Goal: Find contact information

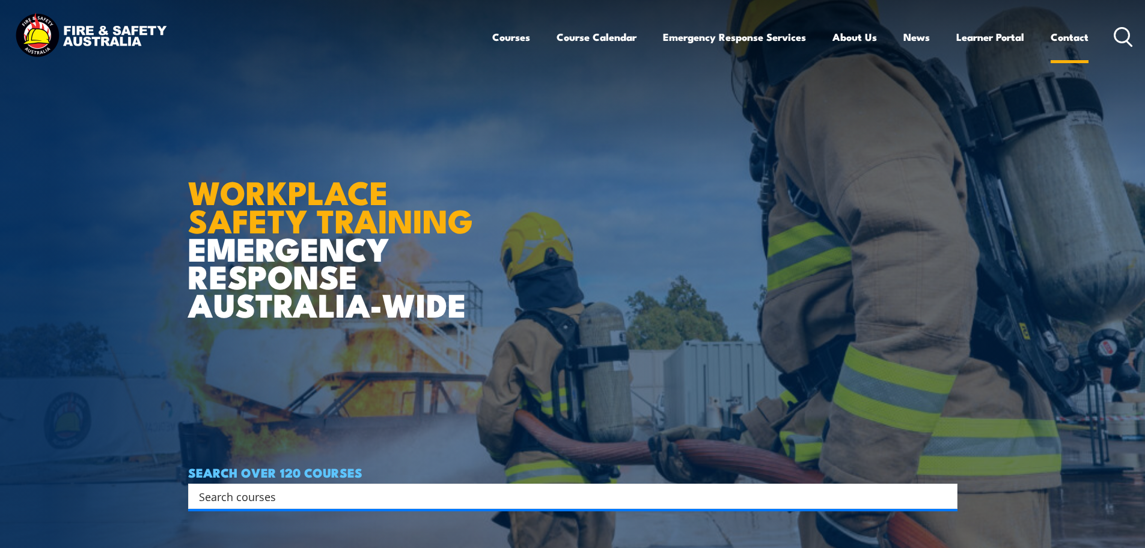
drag, startPoint x: 0, startPoint y: 0, endPoint x: 1058, endPoint y: 39, distance: 1058.7
click at [1058, 39] on link "Contact" at bounding box center [1070, 37] width 38 height 32
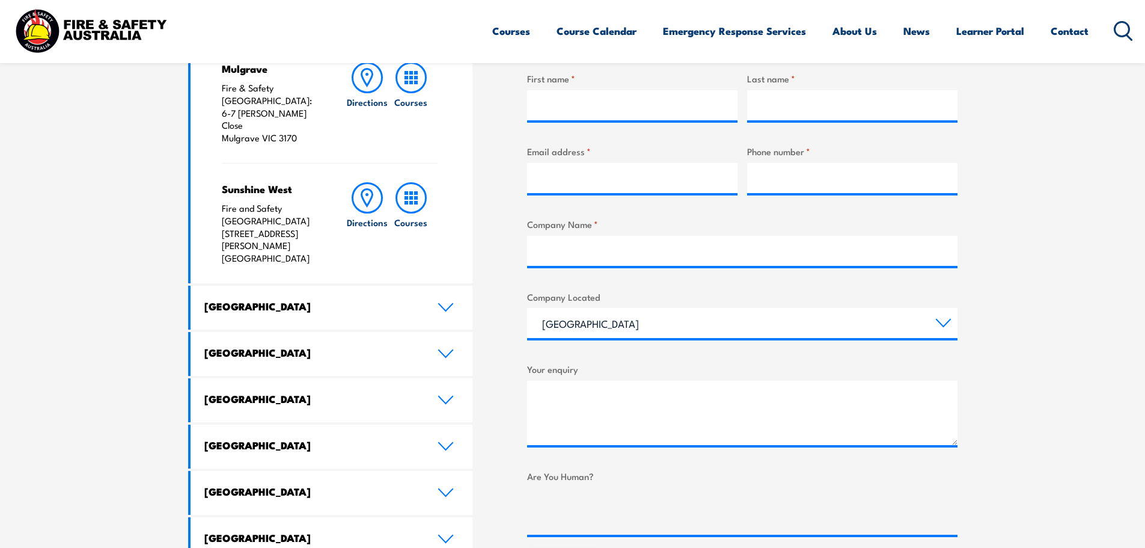
scroll to position [481, 0]
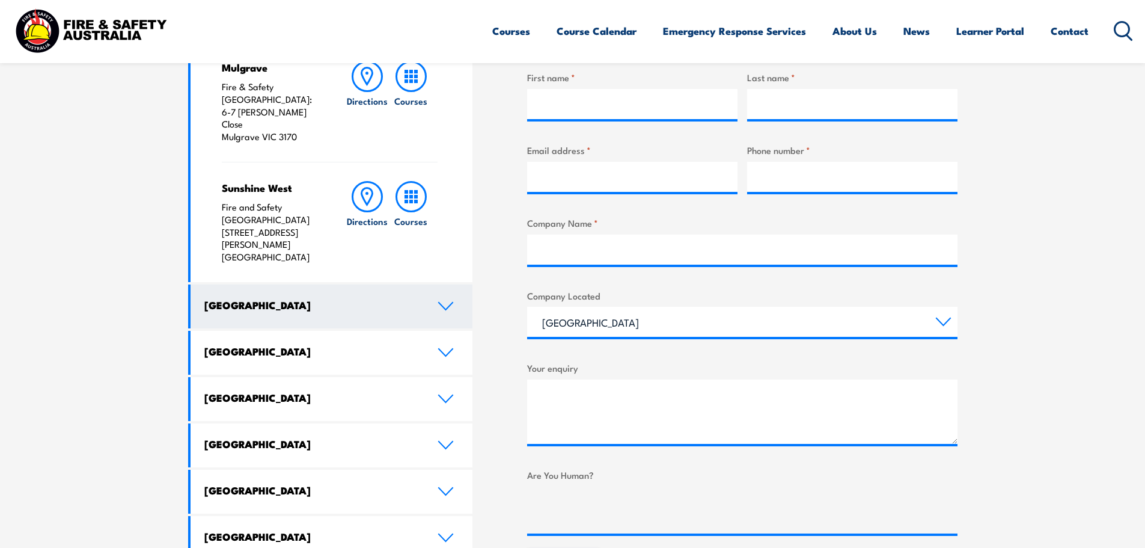
click at [442, 301] on icon at bounding box center [446, 306] width 16 height 10
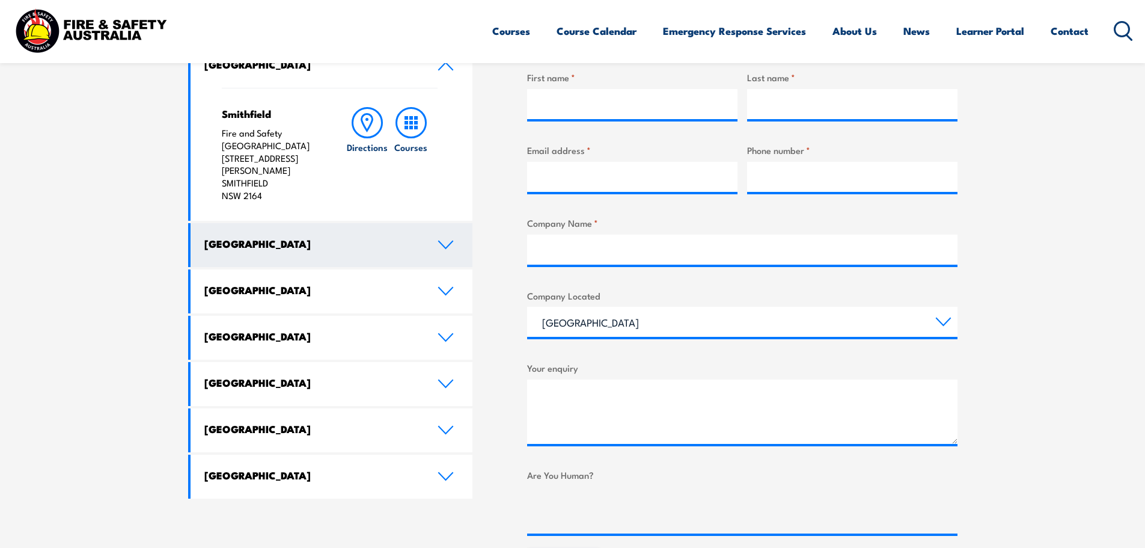
click at [451, 254] on link "[GEOGRAPHIC_DATA]" at bounding box center [332, 245] width 283 height 44
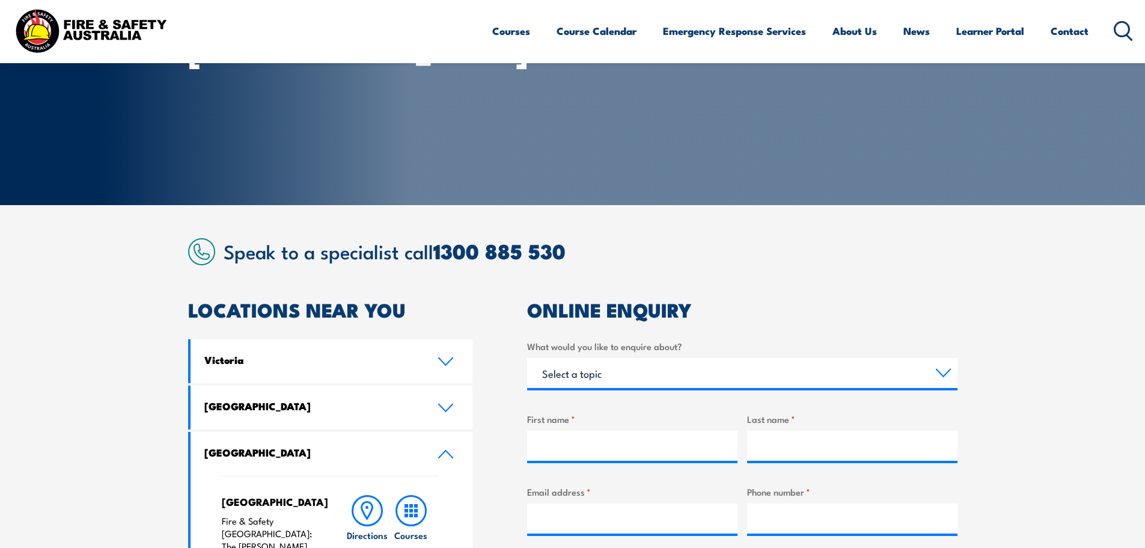
scroll to position [0, 0]
